Goal: Information Seeking & Learning: Learn about a topic

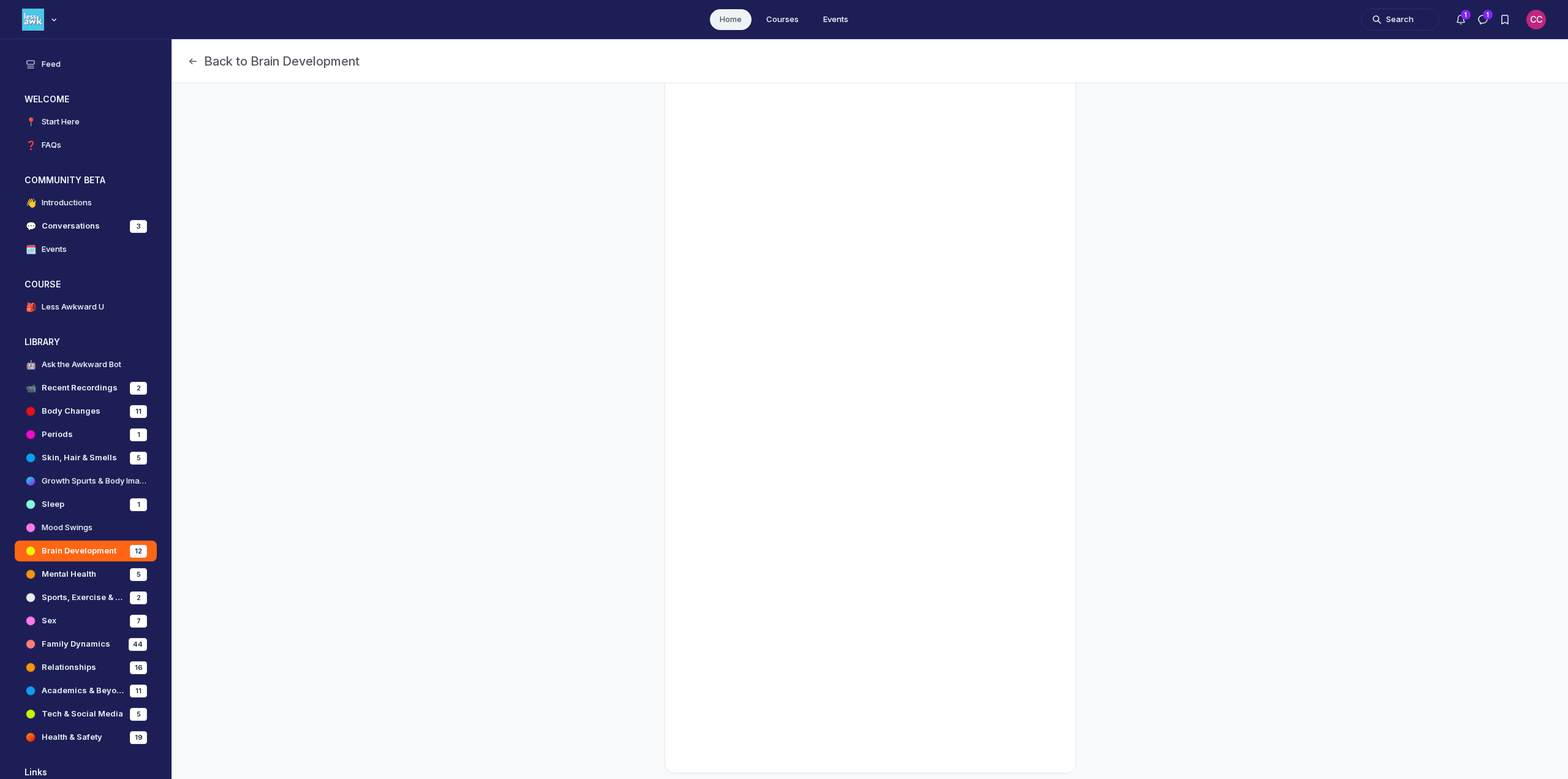
scroll to position [293, 0]
click at [61, 574] on h4 "Mental Health" at bounding box center [69, 574] width 55 height 12
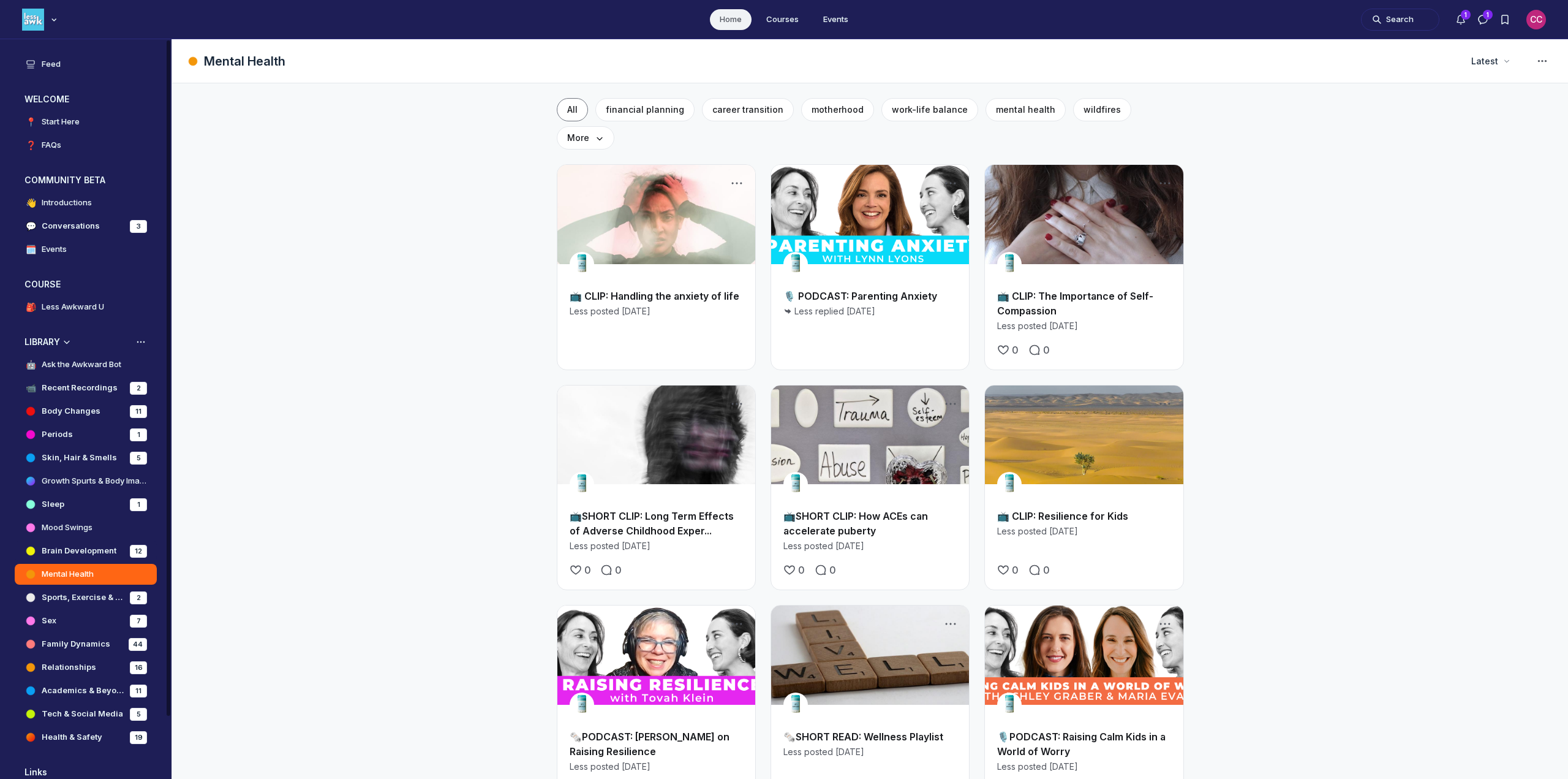
click at [62, 549] on h4 "Brain Development" at bounding box center [78, 551] width 75 height 12
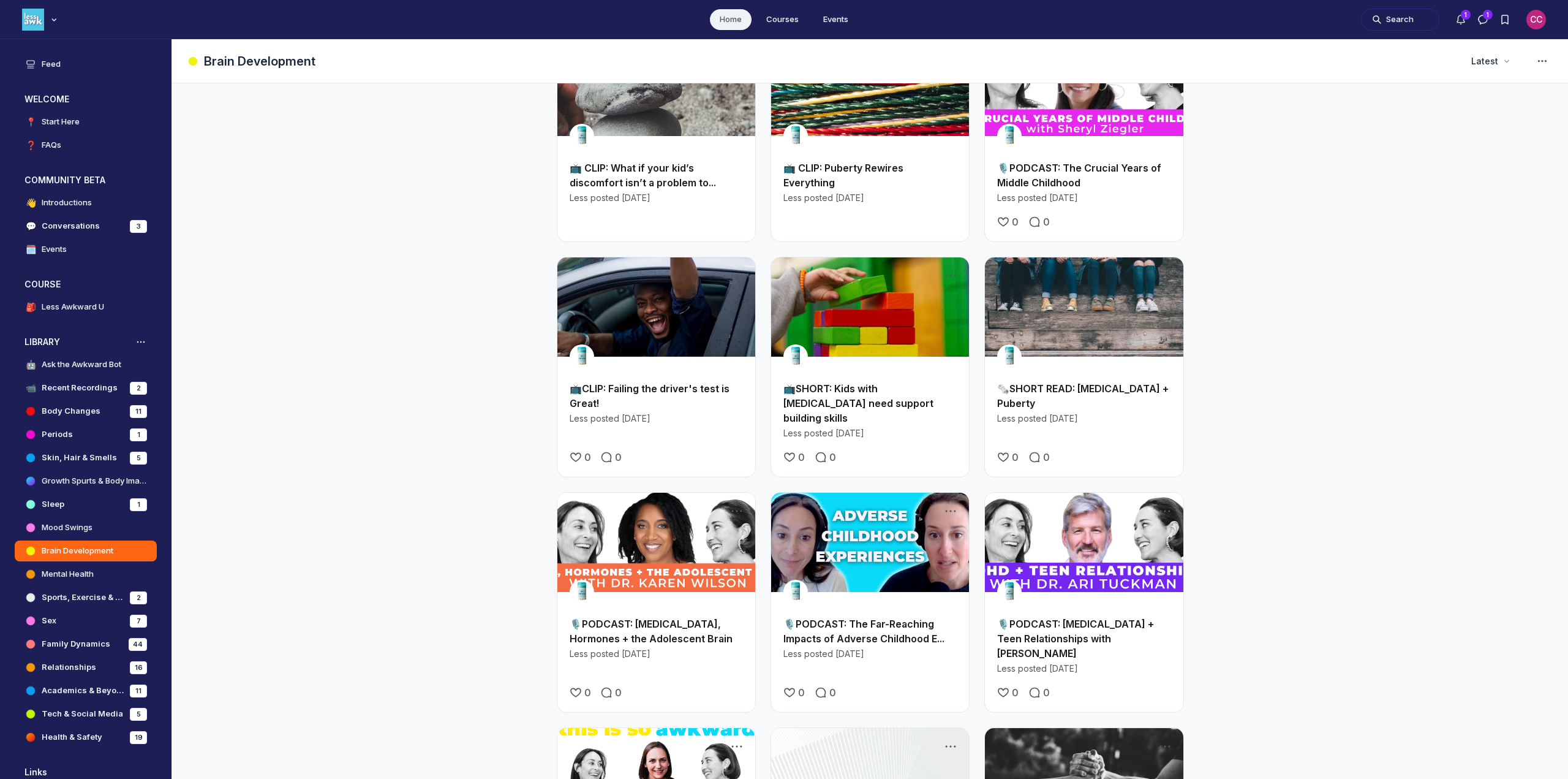
scroll to position [368, 0]
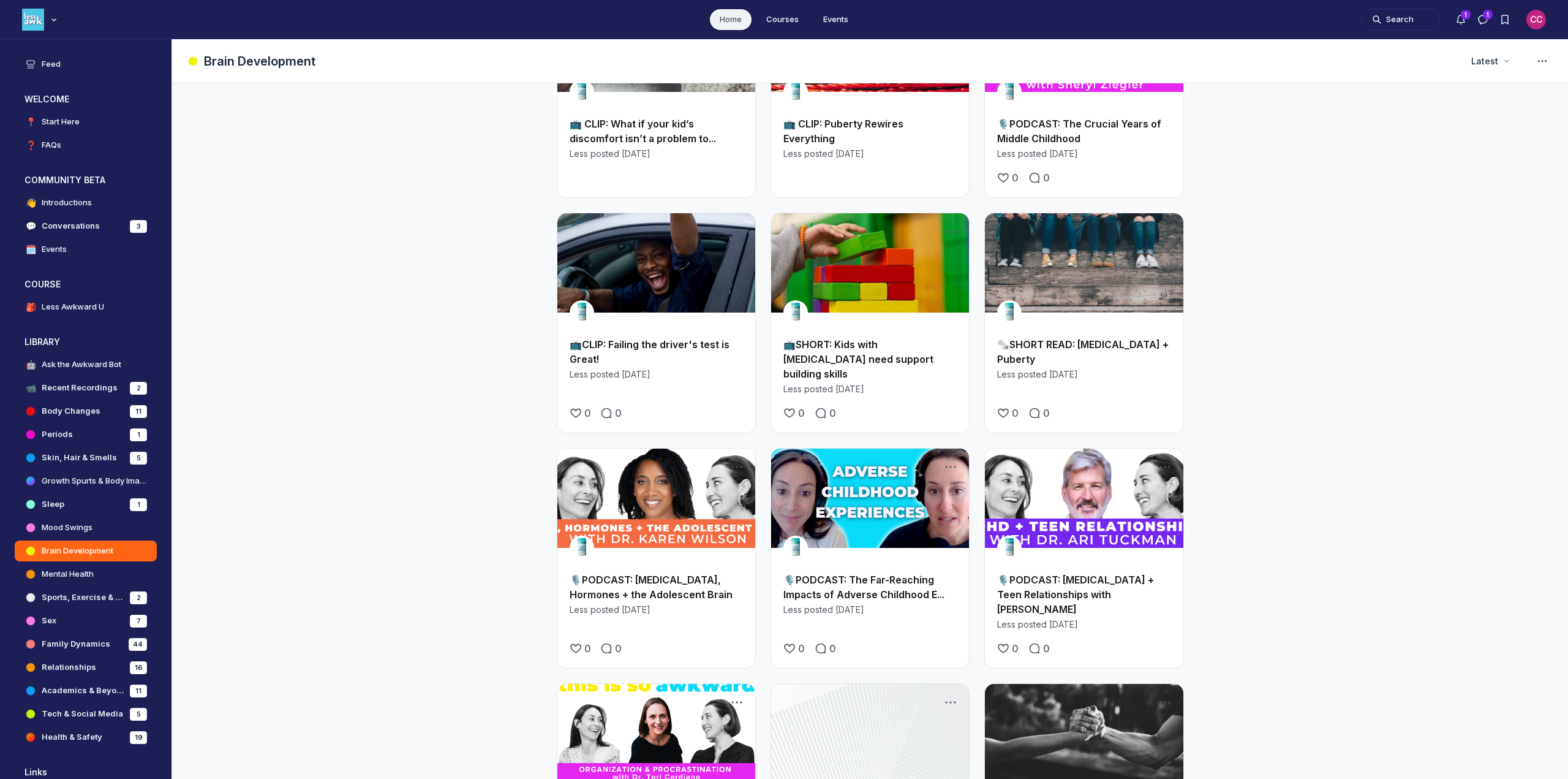
click at [1065, 338] on link "🗞️SHORT READ: [MEDICAL_DATA] + Puberty" at bounding box center [1083, 352] width 172 height 27
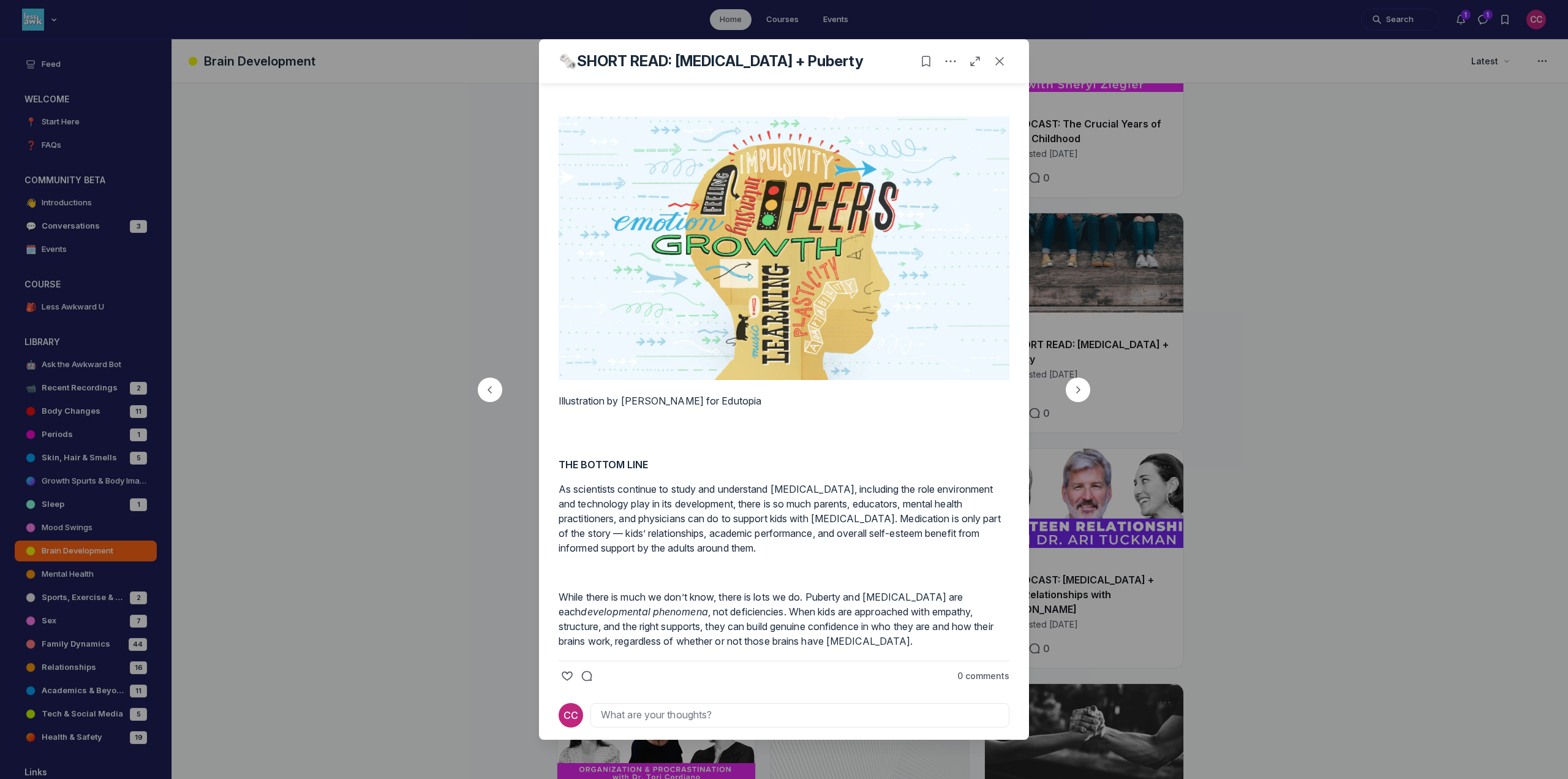
scroll to position [2296, 0]
click at [992, 57] on button "Close post" at bounding box center [999, 61] width 20 height 20
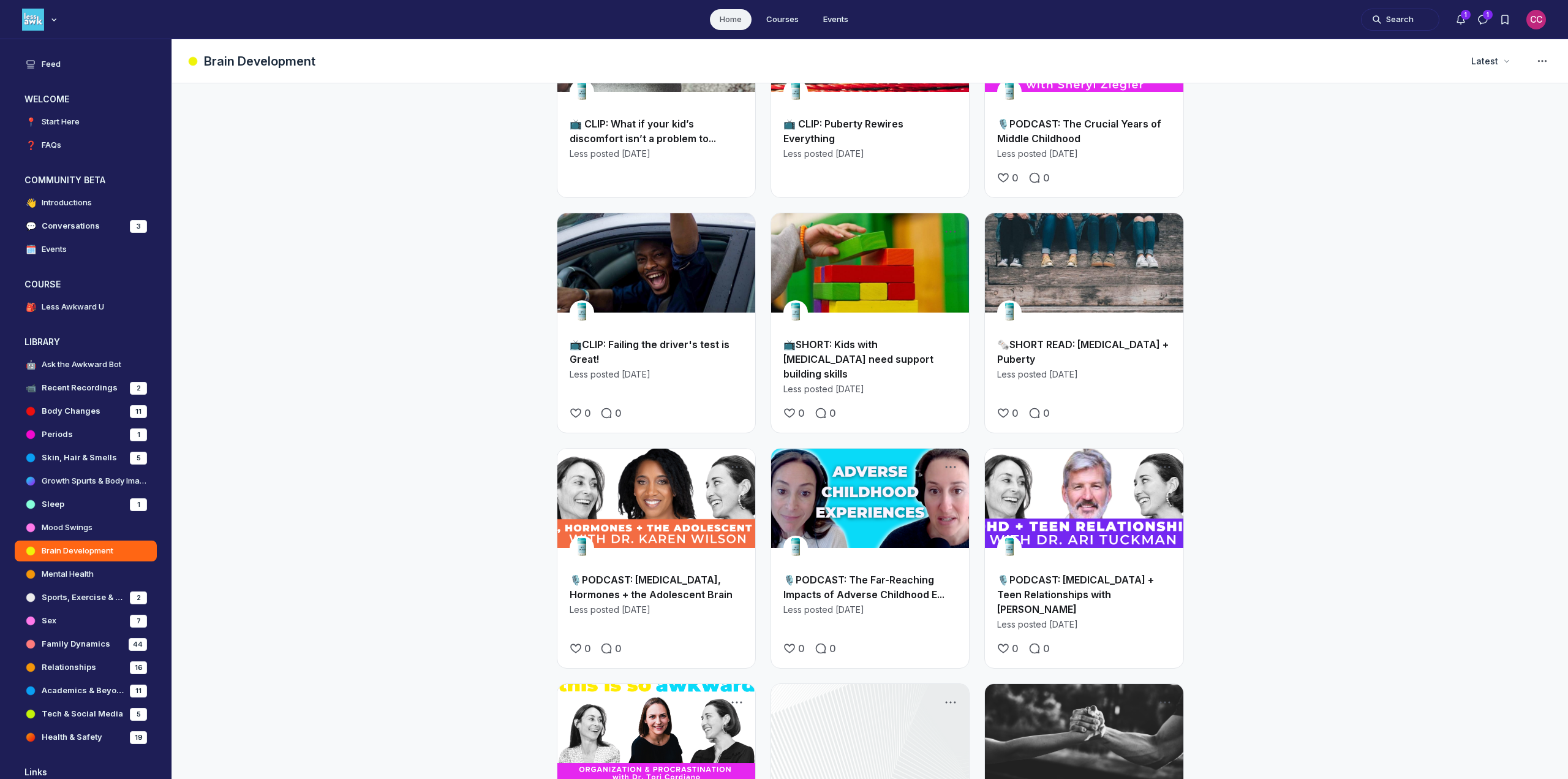
click at [833, 338] on link "📺SHORT: Kids with [MEDICAL_DATA] need support building skills" at bounding box center [859, 359] width 150 height 41
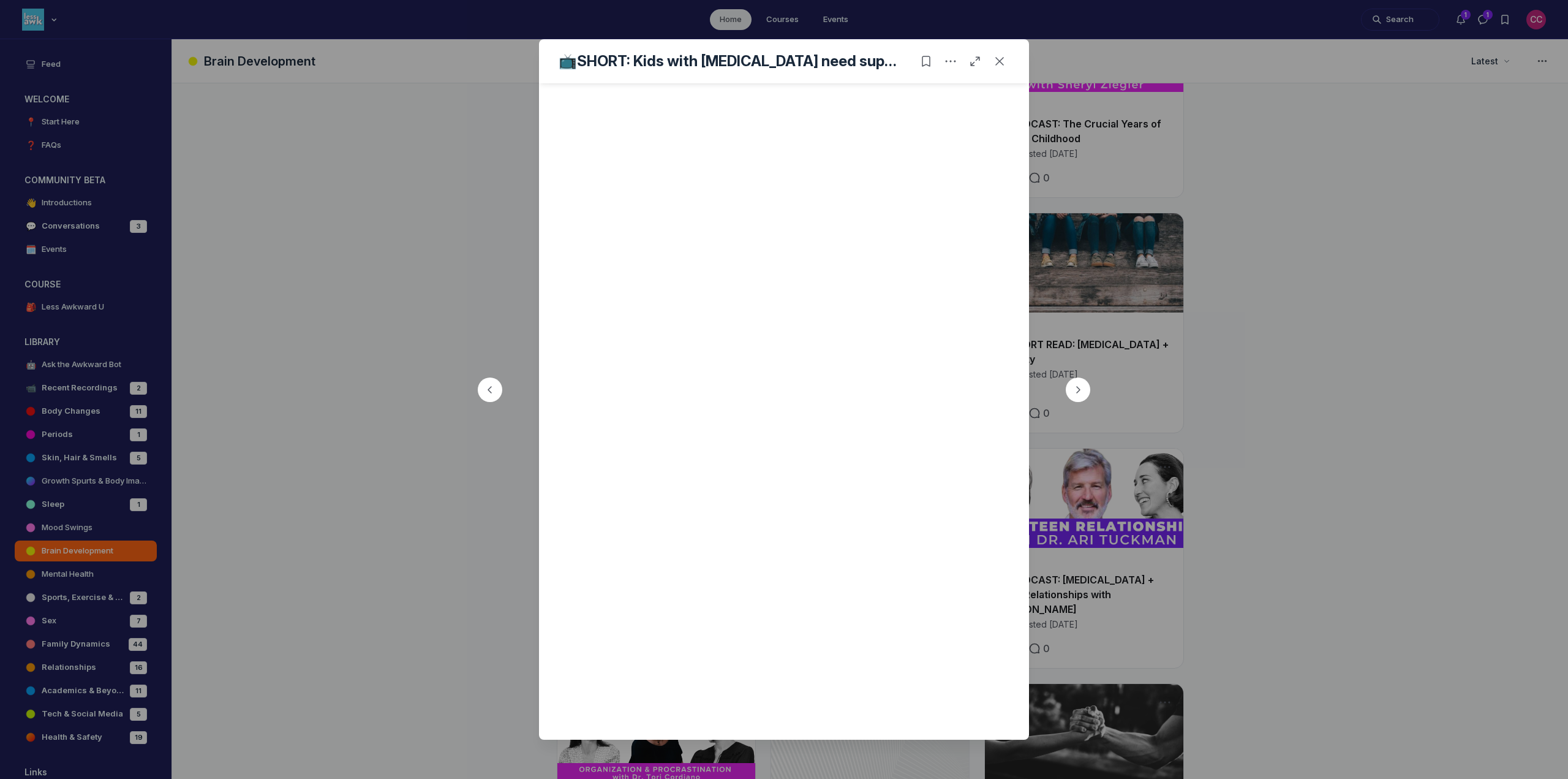
scroll to position [186, 0]
click at [1004, 62] on icon "Close post" at bounding box center [999, 61] width 12 height 12
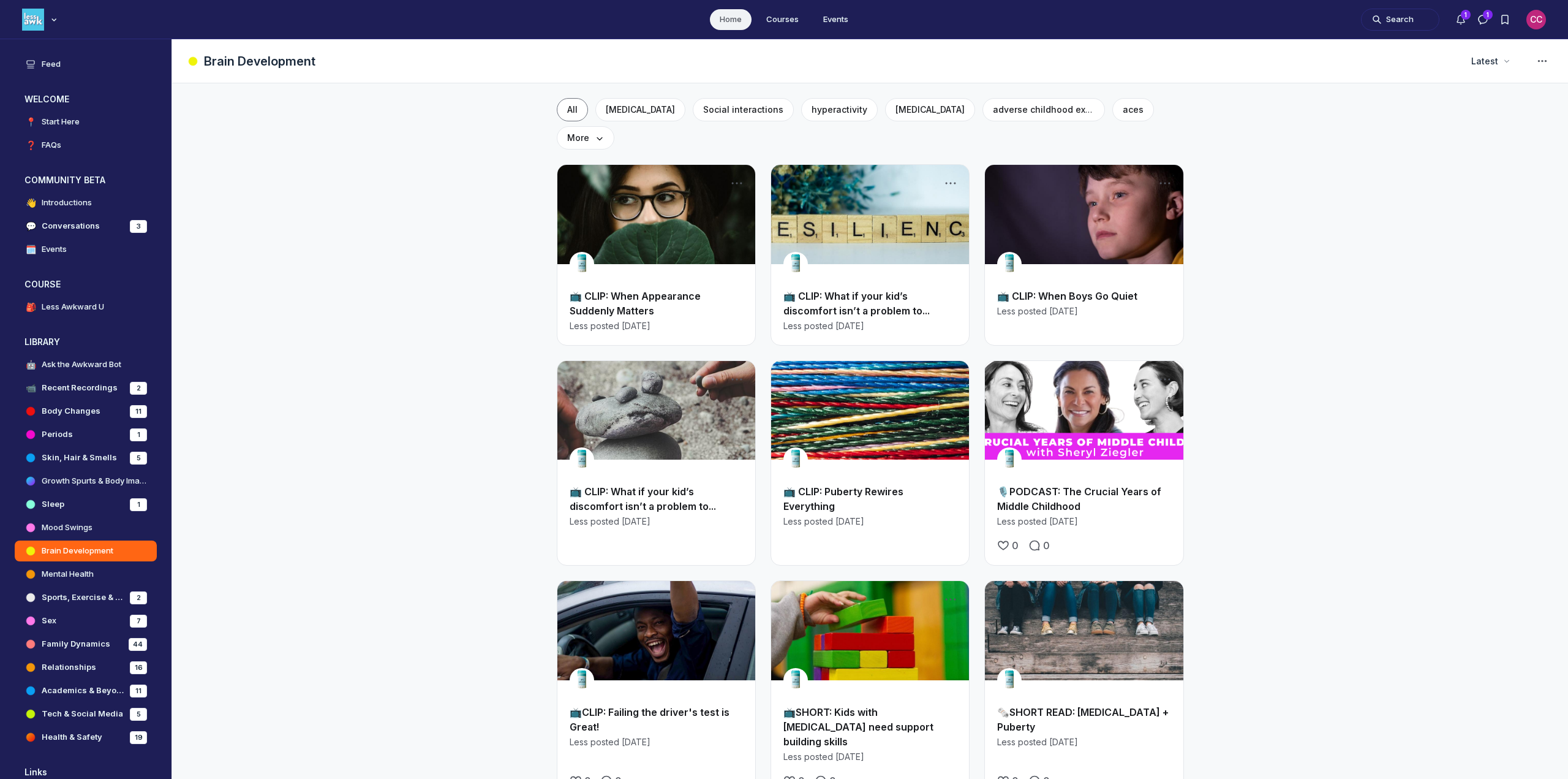
click at [617, 289] on h2 "📺 CLIP: When Appearance Suddenly Matters" at bounding box center [656, 303] width 174 height 29
click at [618, 290] on link "📺 CLIP: When Appearance Suddenly Matters" at bounding box center [634, 303] width 131 height 27
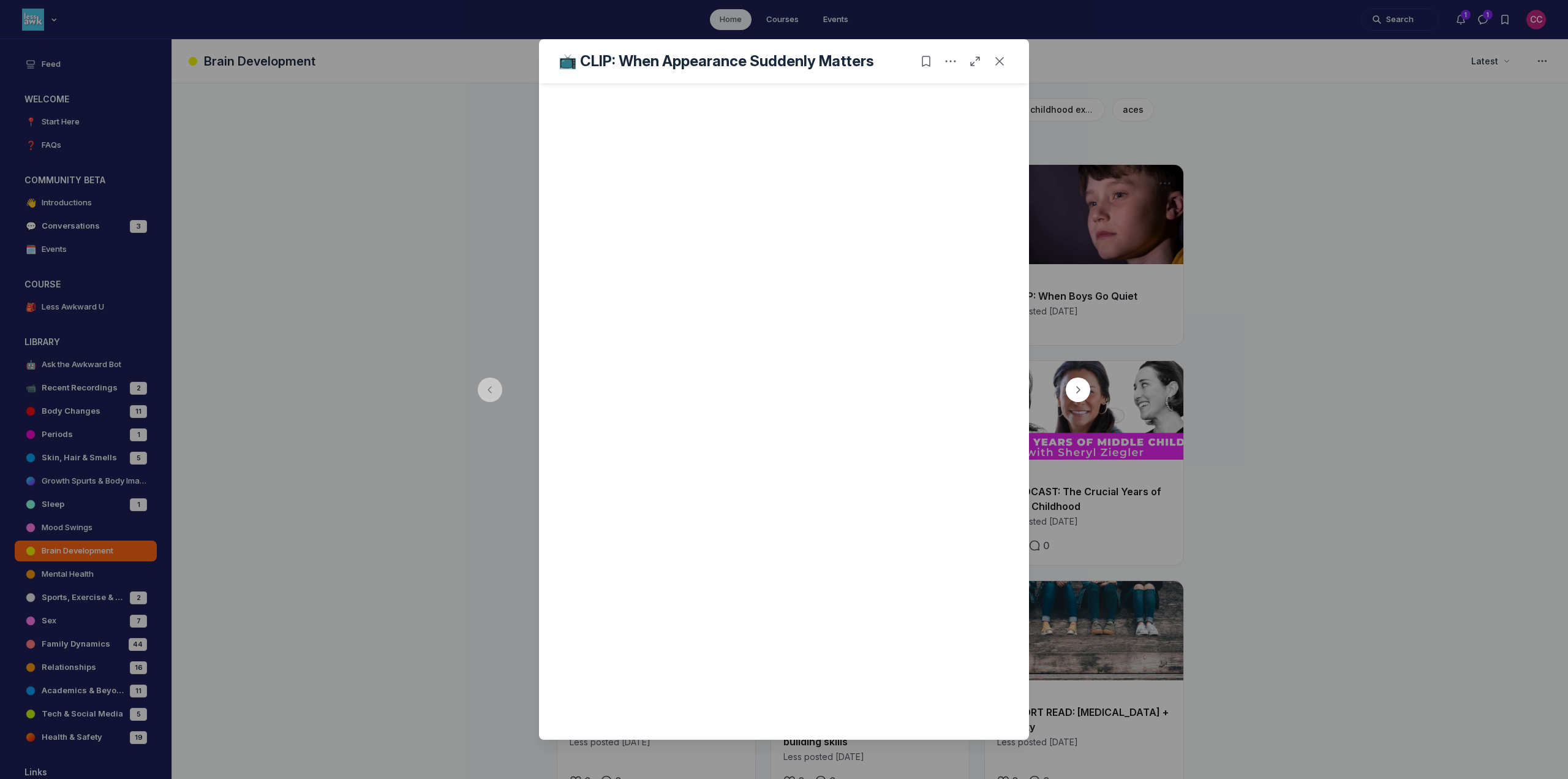
scroll to position [353, 0]
click at [1002, 57] on icon "Close post" at bounding box center [999, 61] width 12 height 12
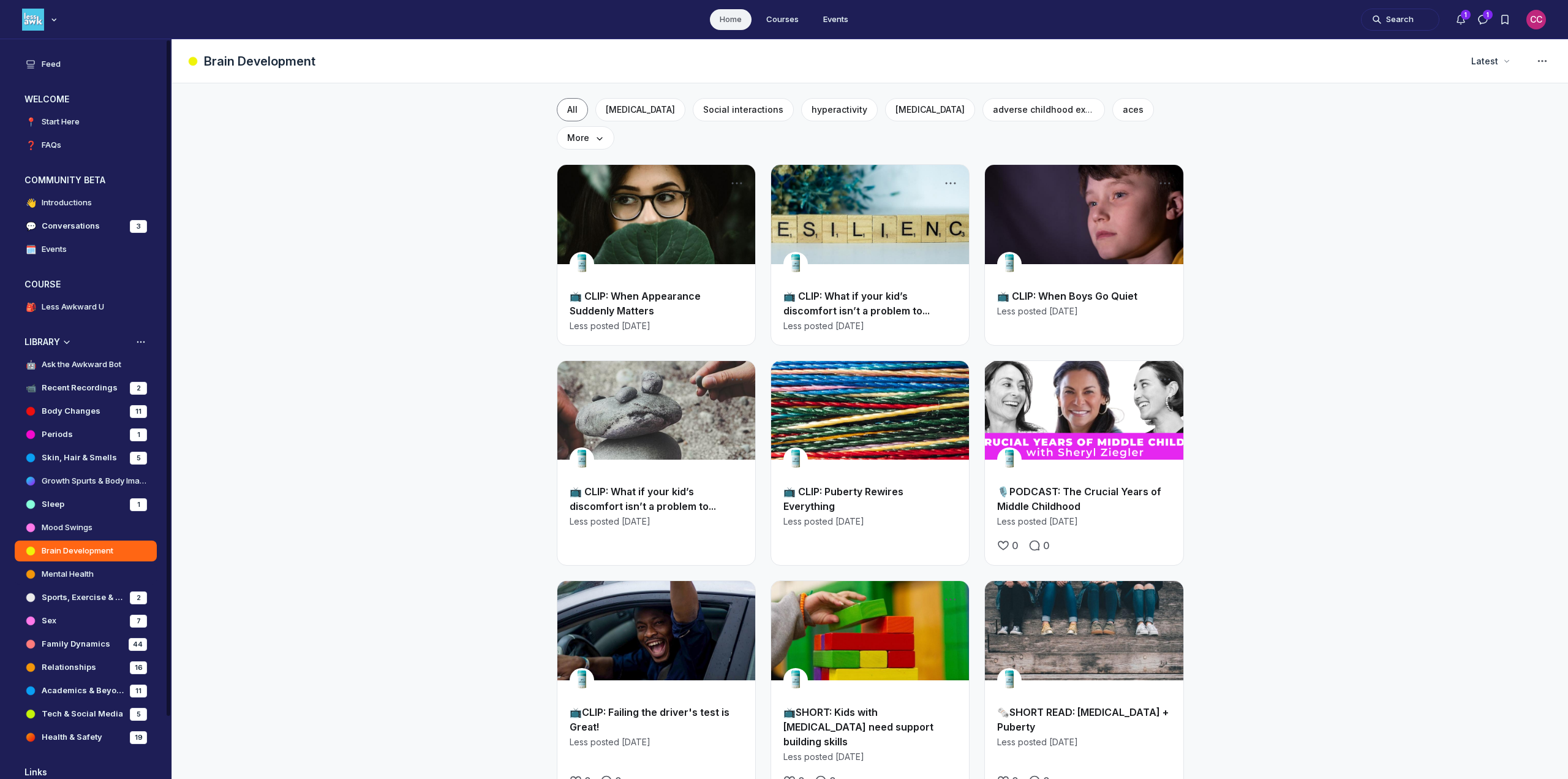
click at [56, 573] on h4 "Mental Health" at bounding box center [67, 574] width 52 height 12
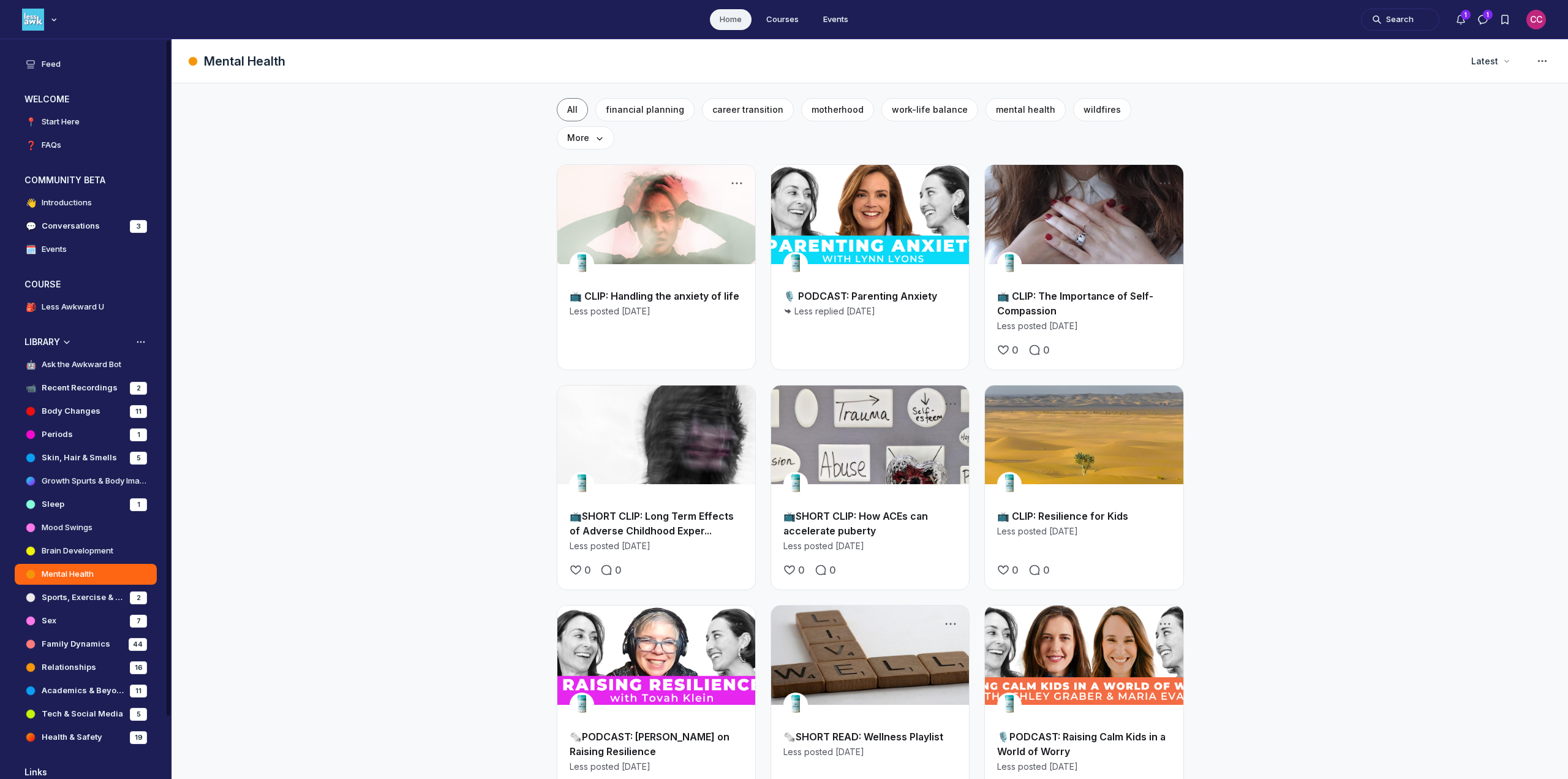
click at [55, 594] on h4 "Sports, Exercise & Nutrition" at bounding box center [83, 597] width 83 height 12
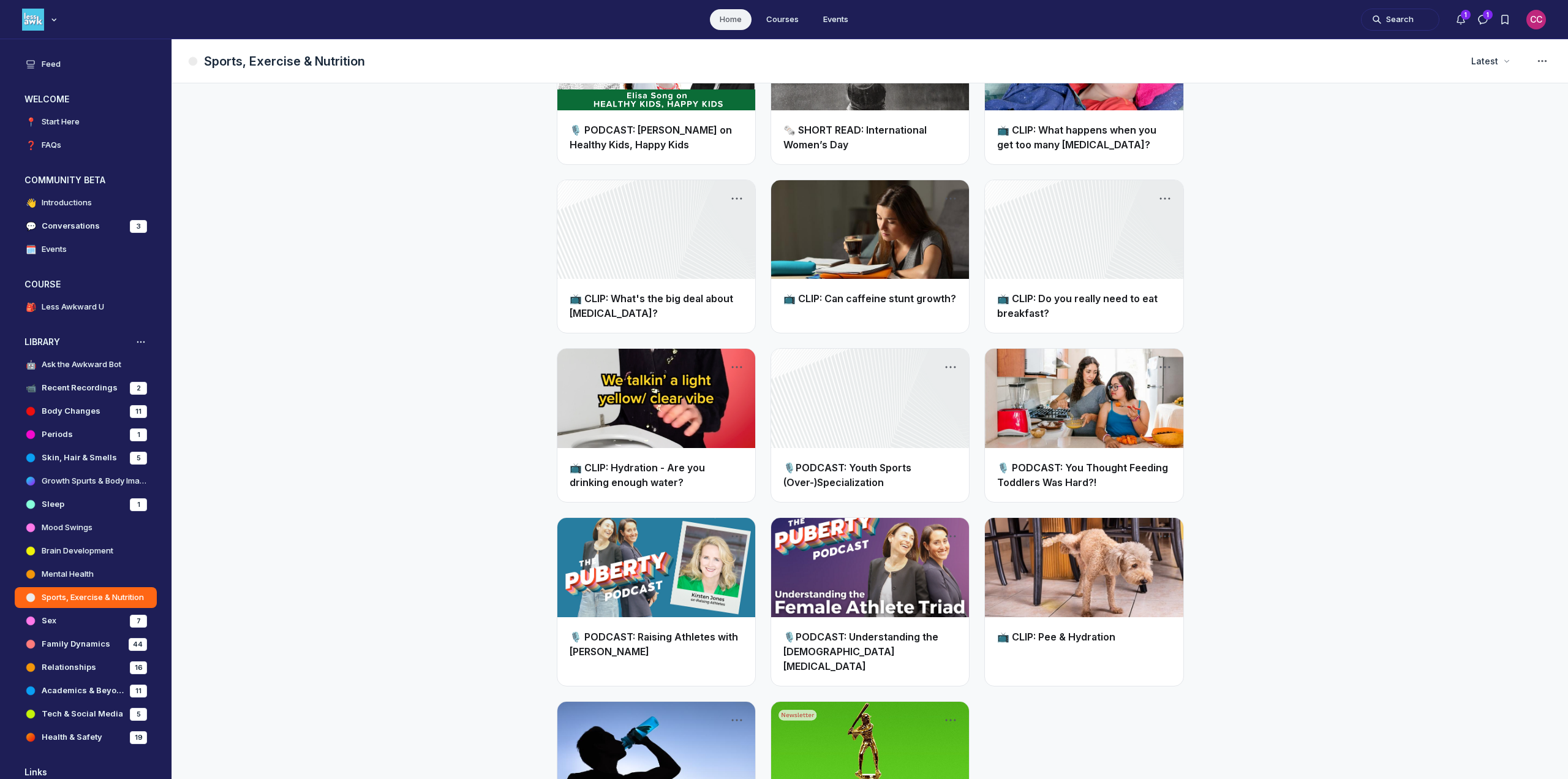
scroll to position [736, 0]
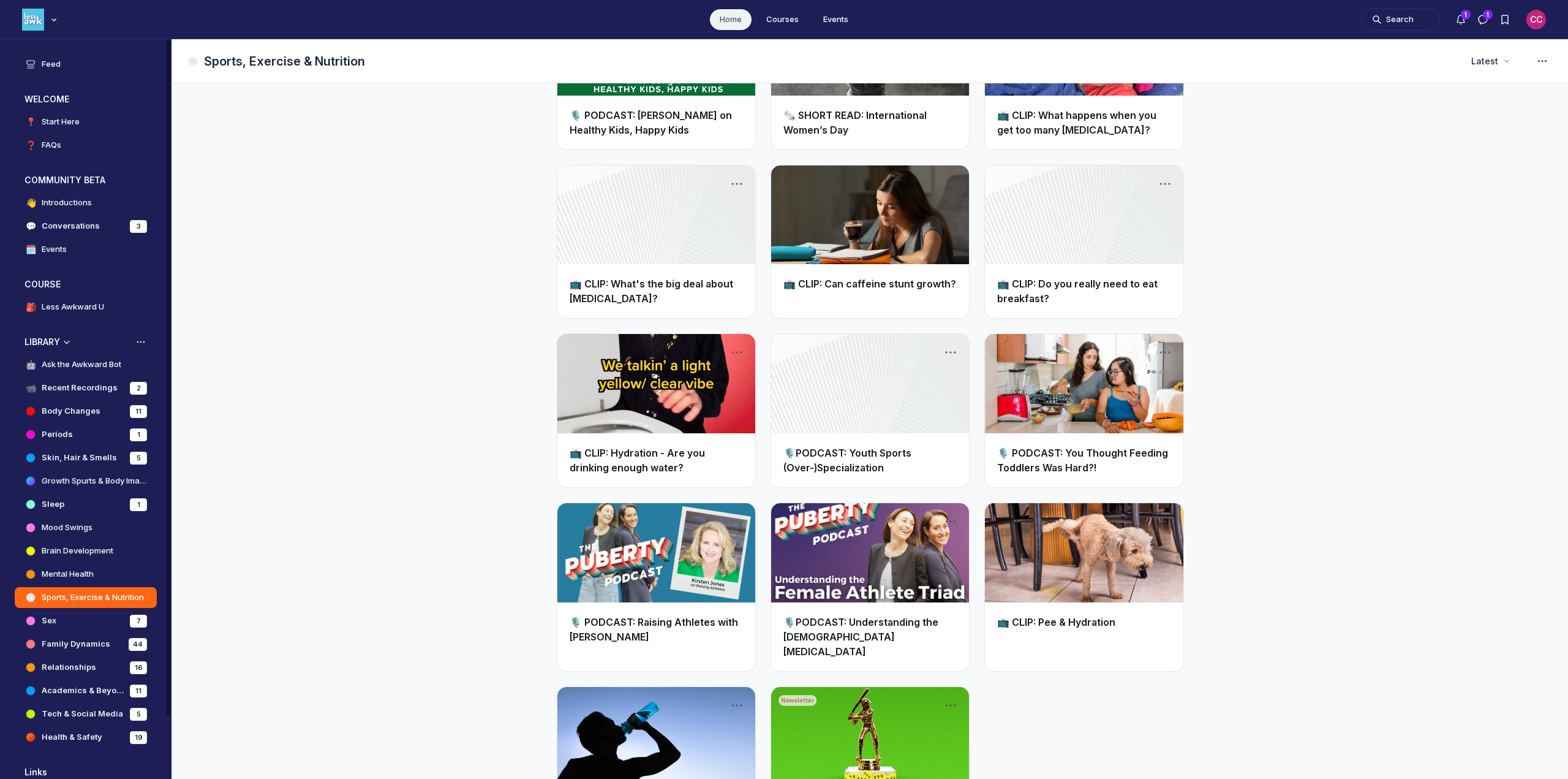
click at [46, 618] on h4 "Sex" at bounding box center [48, 620] width 15 height 12
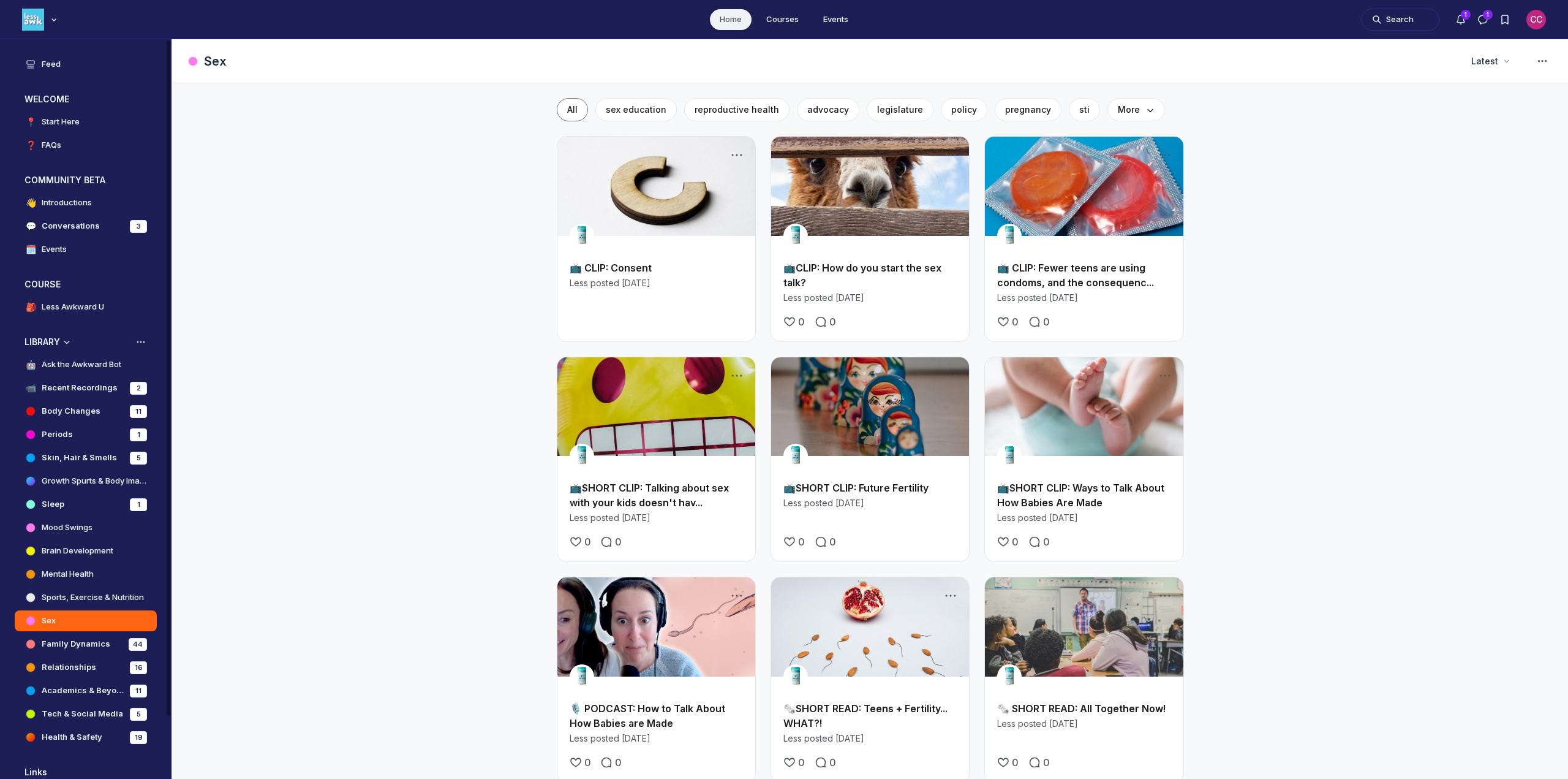
click at [51, 665] on h4 "Relationships" at bounding box center [69, 667] width 55 height 12
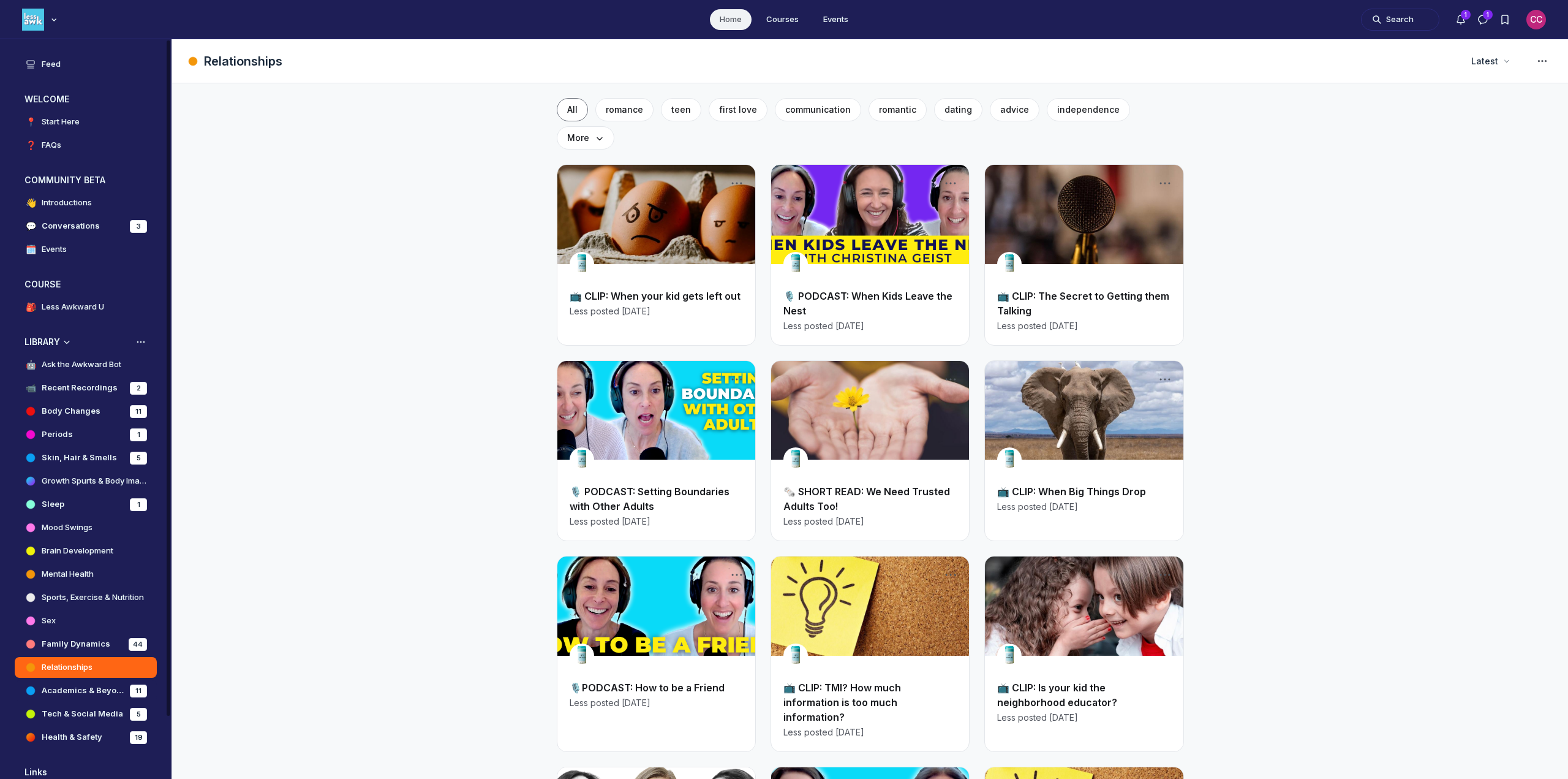
click at [54, 689] on h4 "Academics & Beyond" at bounding box center [83, 690] width 83 height 12
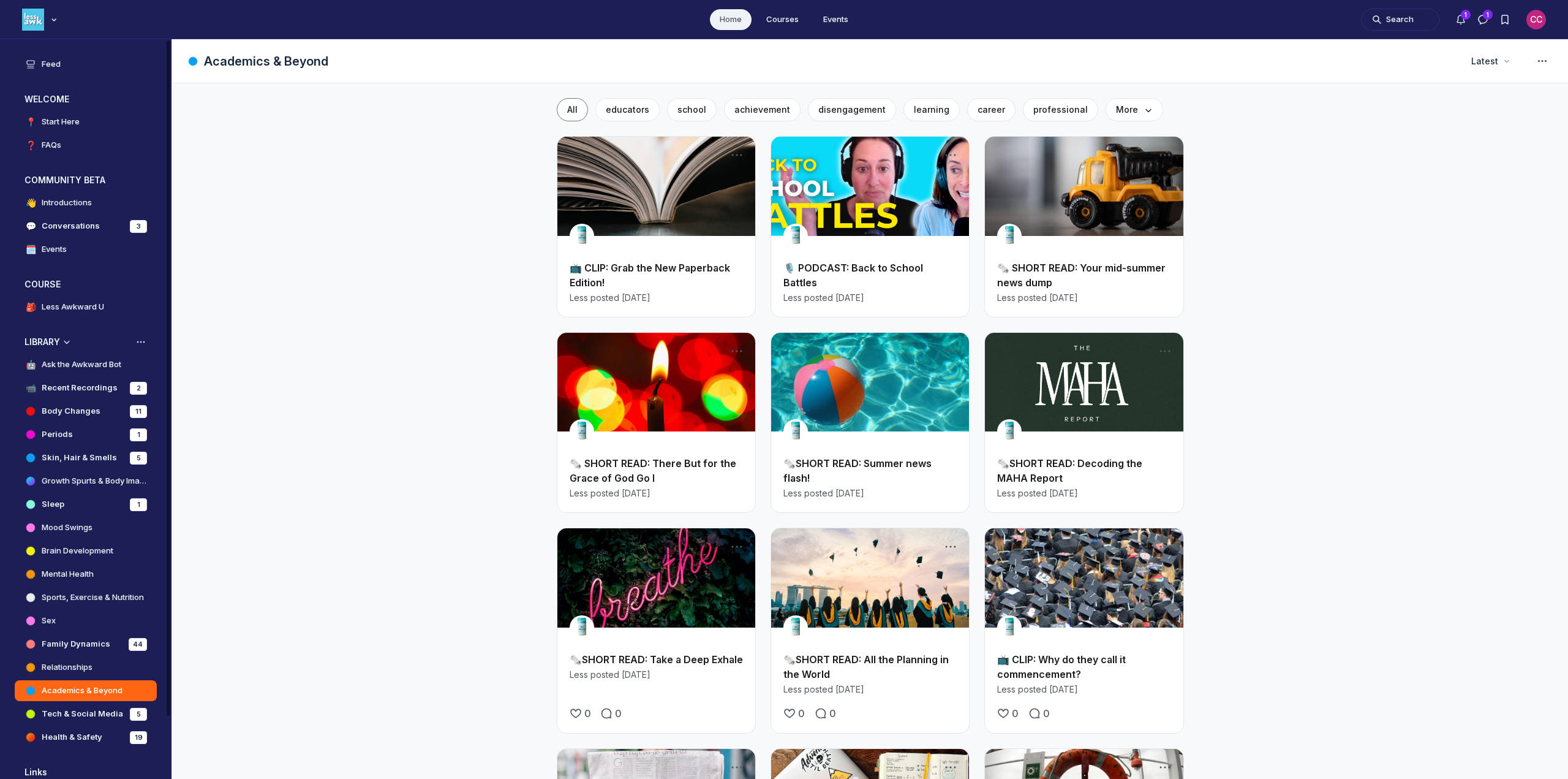
click at [60, 711] on h4 "Tech & Social Media" at bounding box center [82, 713] width 81 height 12
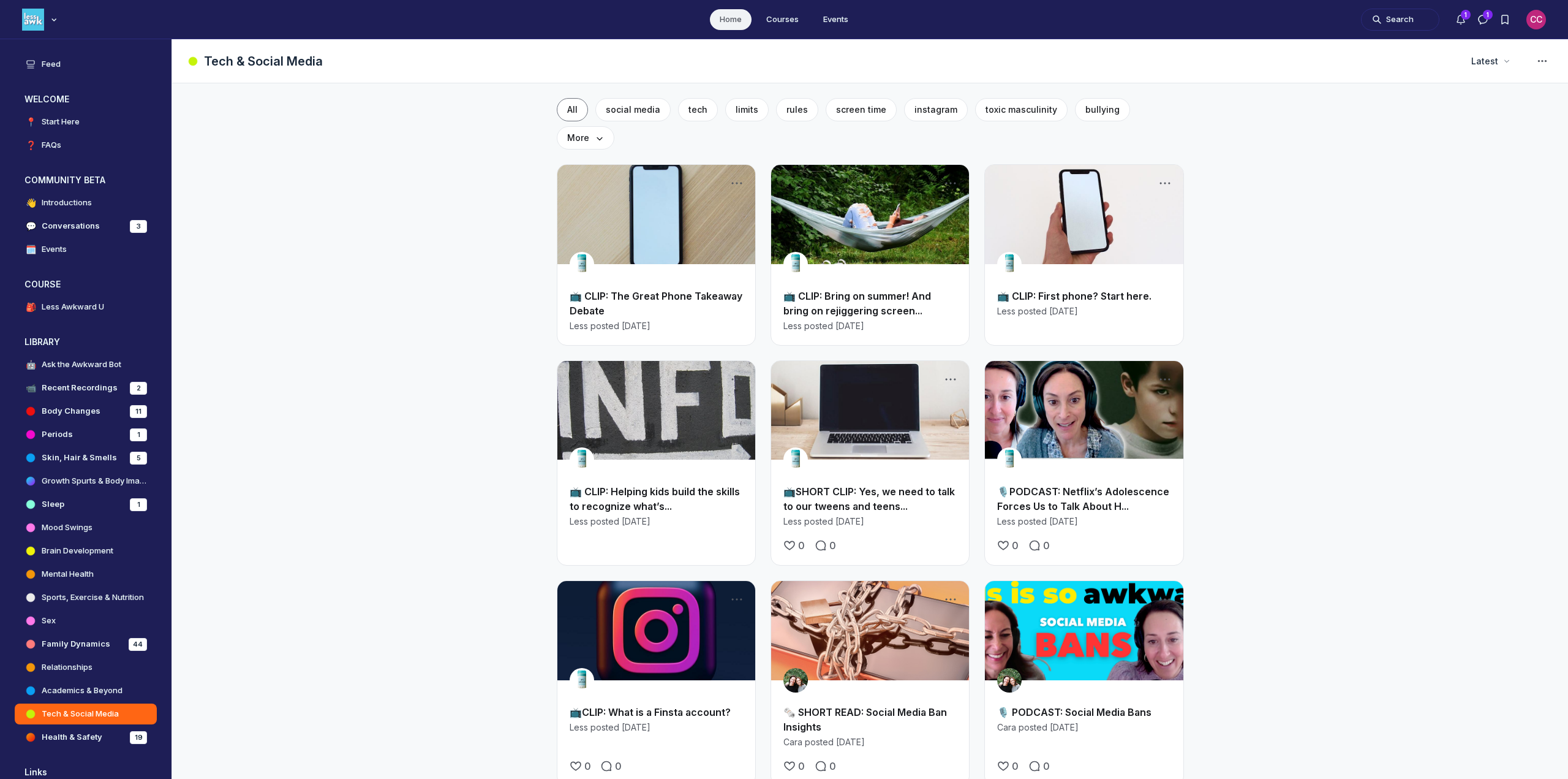
click at [626, 290] on link "📺 CLIP: The Great Phone Takeaway Debate" at bounding box center [655, 303] width 173 height 27
